Goal: Find specific page/section: Find specific page/section

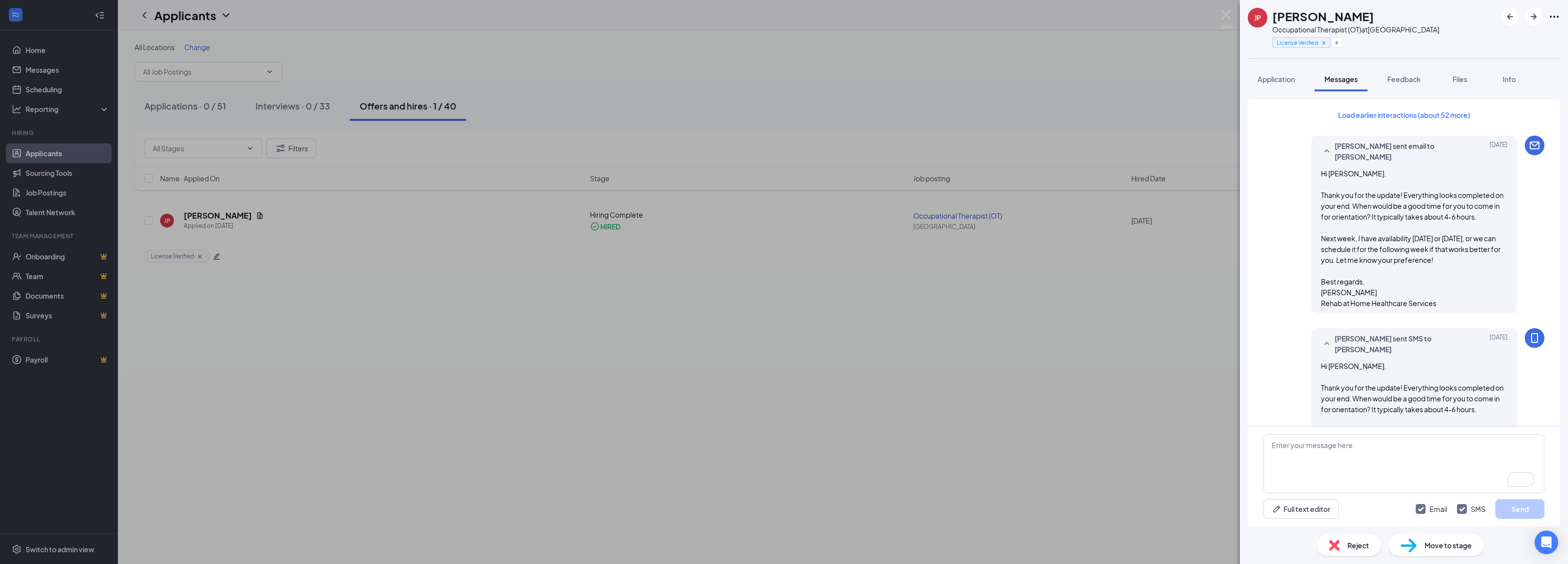
click at [1223, 17] on img at bounding box center [1226, 19] width 12 height 19
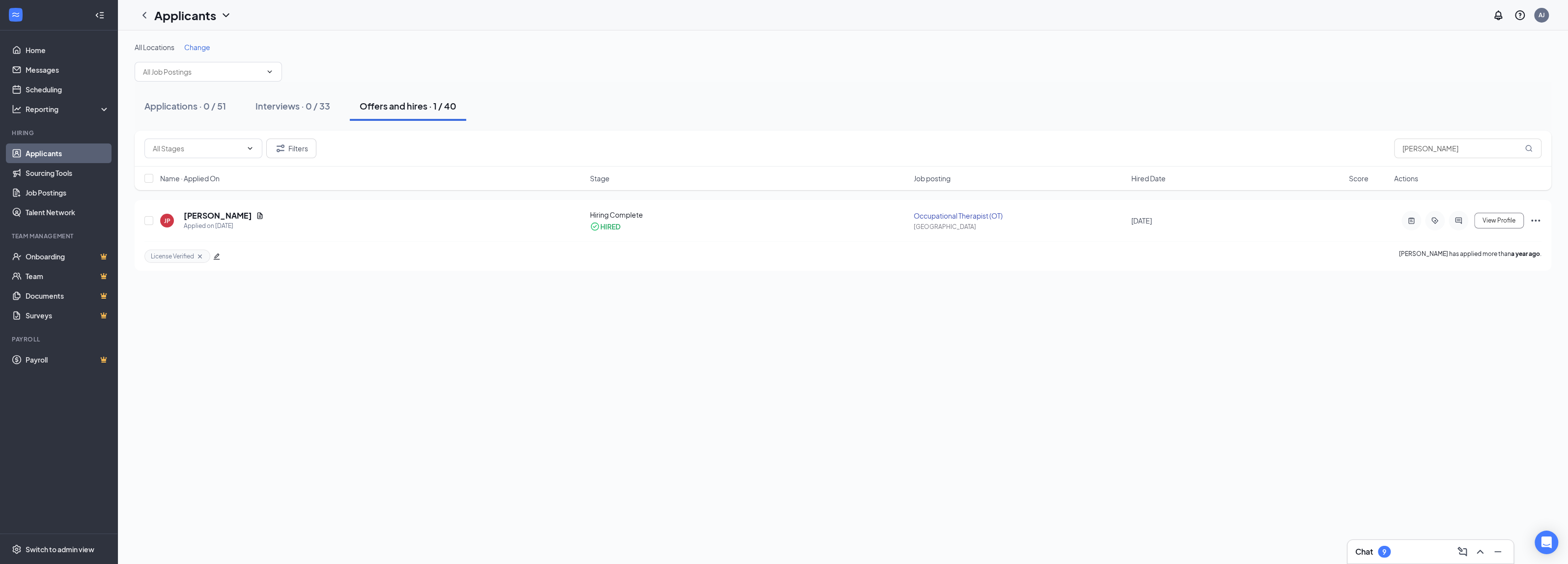
click at [1384, 148] on div "Filters [PERSON_NAME]" at bounding box center [843, 149] width 1417 height 35
click at [1433, 146] on input "[PERSON_NAME]" at bounding box center [1468, 149] width 148 height 20
type input "j"
type input "[PERSON_NAME]"
click at [206, 117] on button "Applications · 1 / 51" at bounding box center [184, 106] width 98 height 30
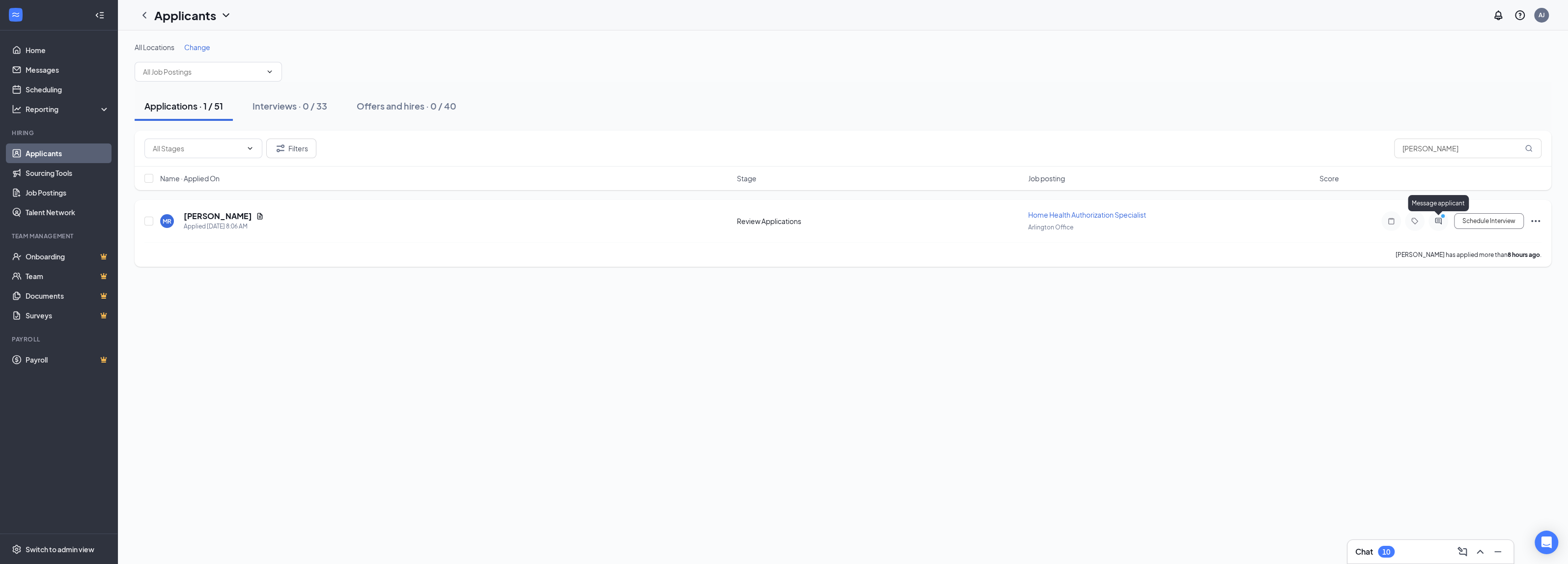
click at [1436, 221] on icon "ActiveChat" at bounding box center [1438, 221] width 12 height 8
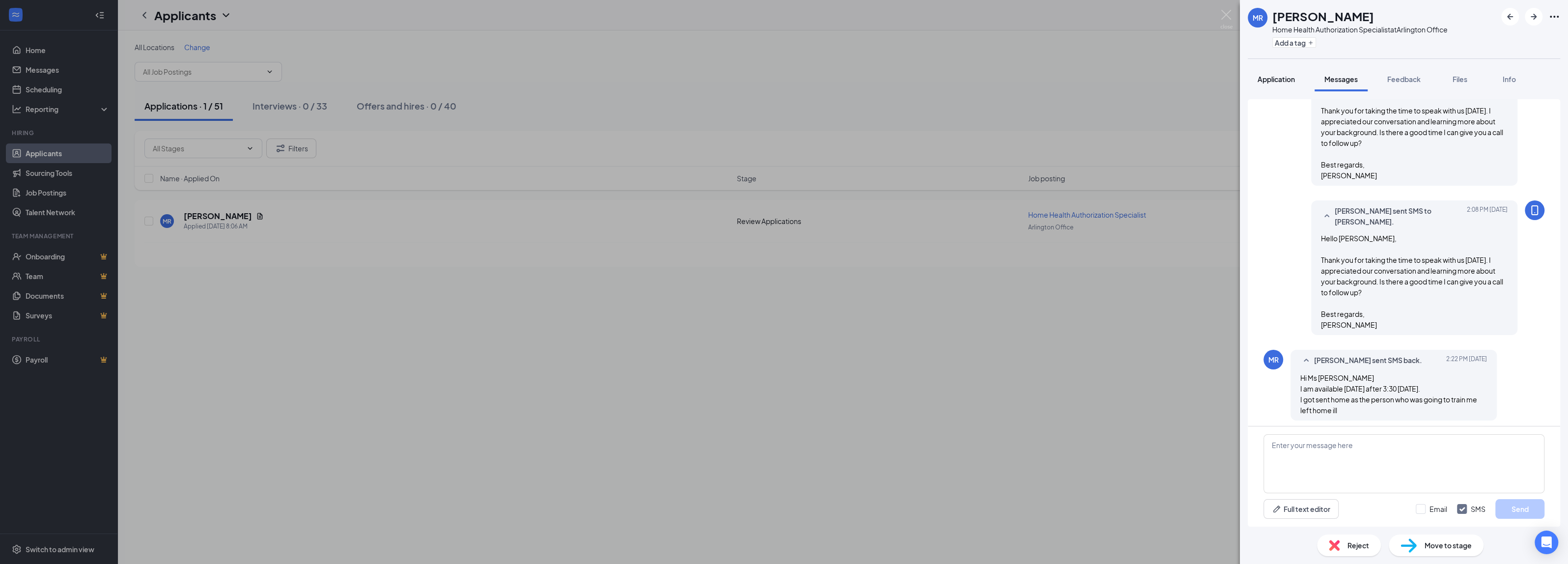
scroll to position [270, 0]
click at [1270, 88] on button "Application" at bounding box center [1276, 79] width 57 height 25
